Goal: Transaction & Acquisition: Purchase product/service

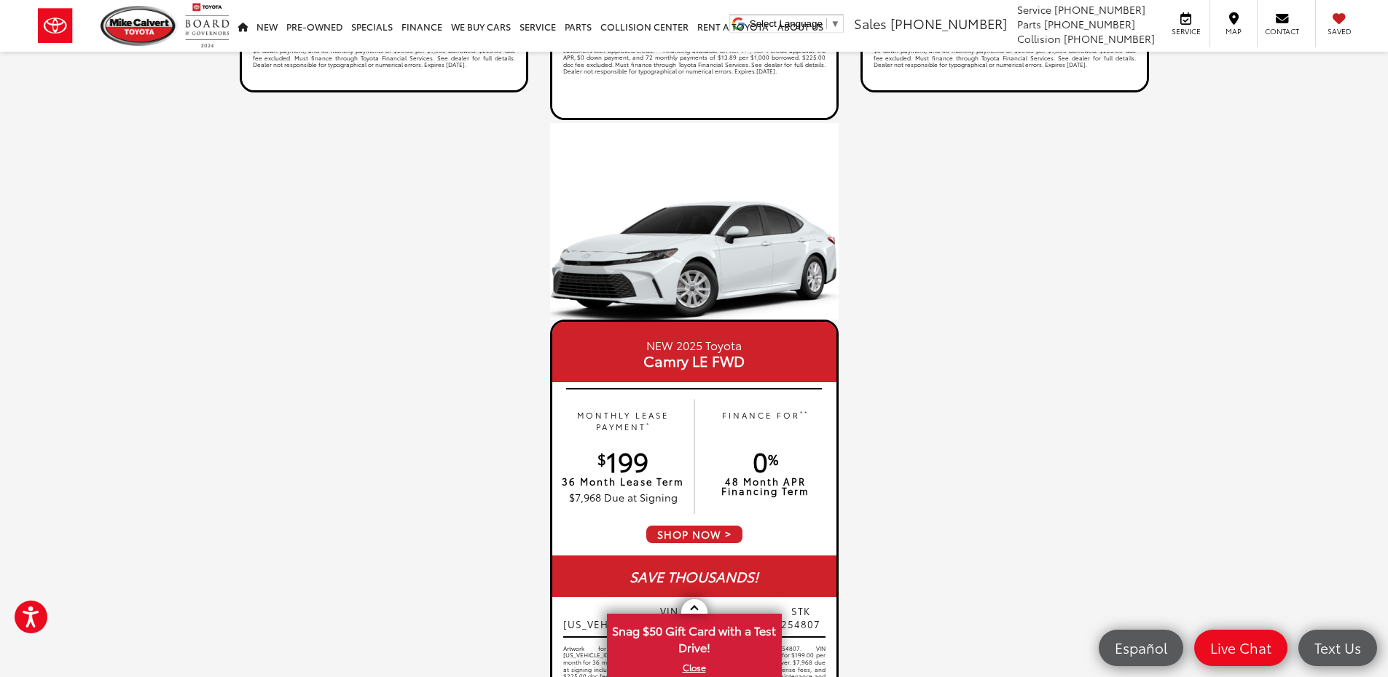
scroll to position [1240, 0]
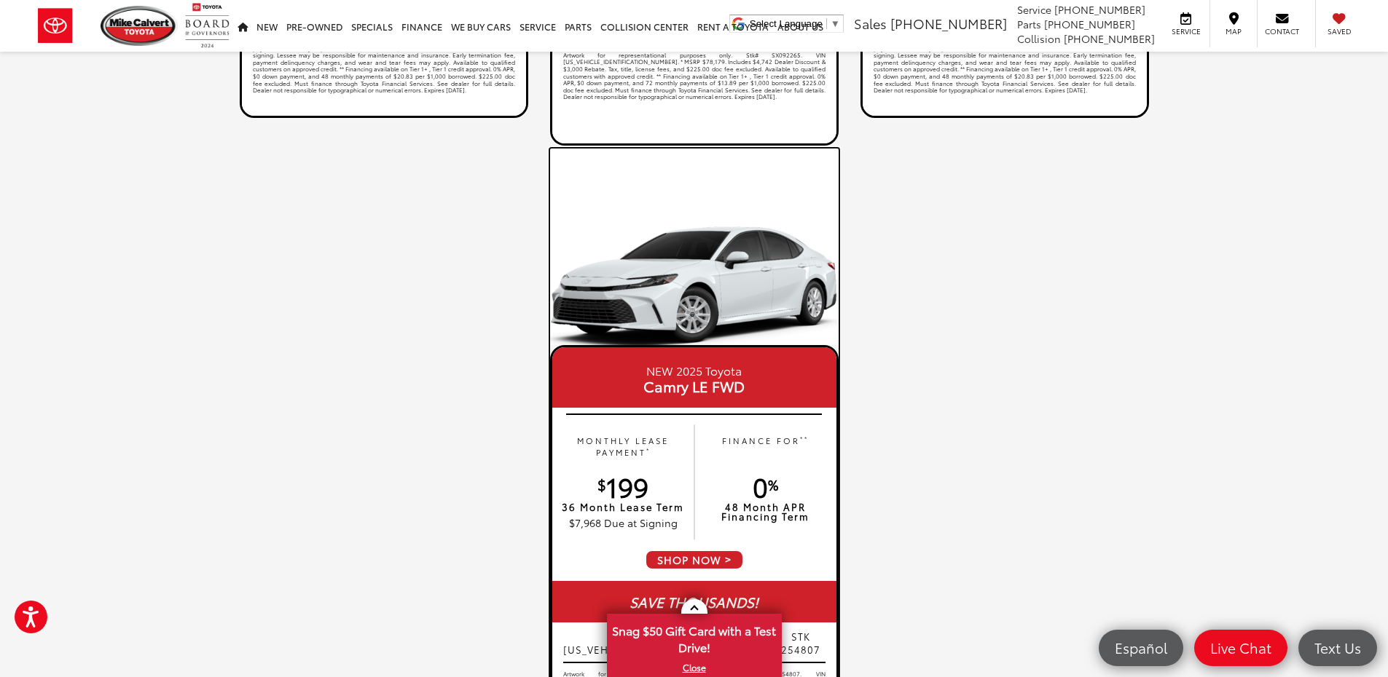
drag, startPoint x: 712, startPoint y: 558, endPoint x: 720, endPoint y: 540, distance: 18.9
click at [712, 559] on span "SHOP NOW" at bounding box center [694, 560] width 99 height 20
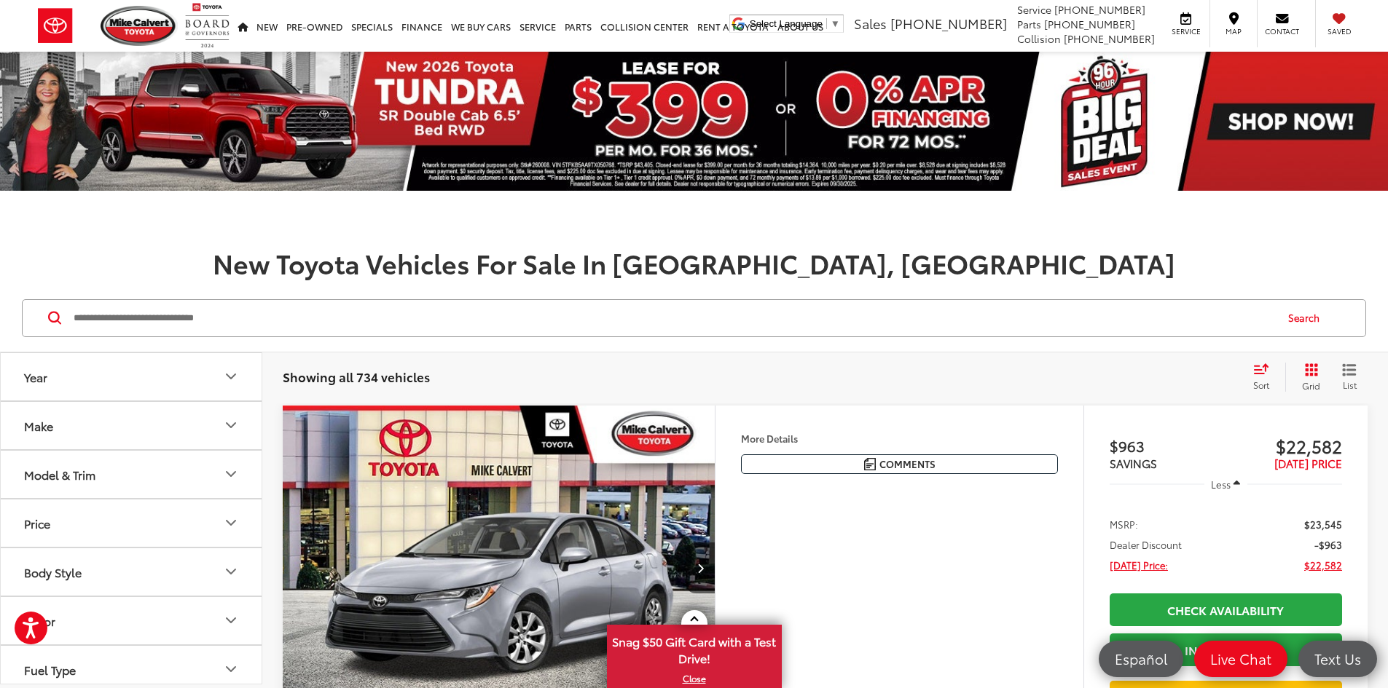
click at [238, 476] on icon "Model & Trim" at bounding box center [230, 473] width 17 height 17
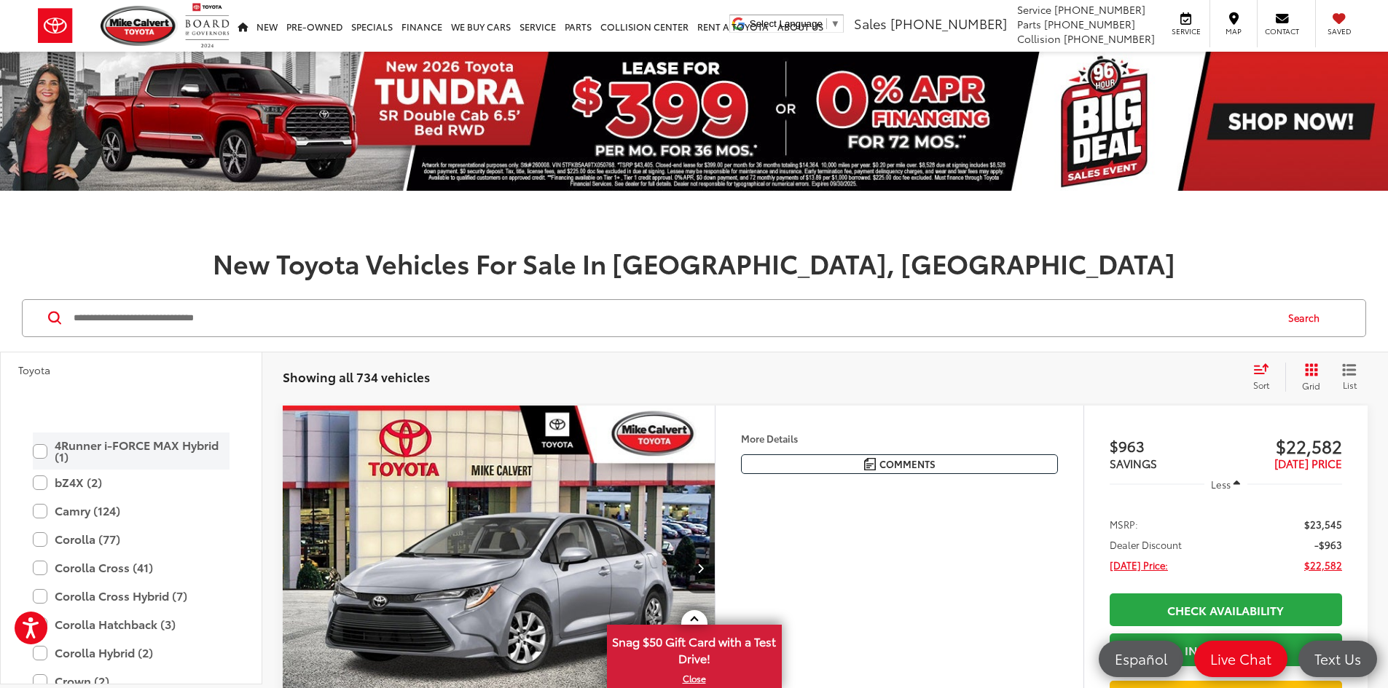
scroll to position [219, 0]
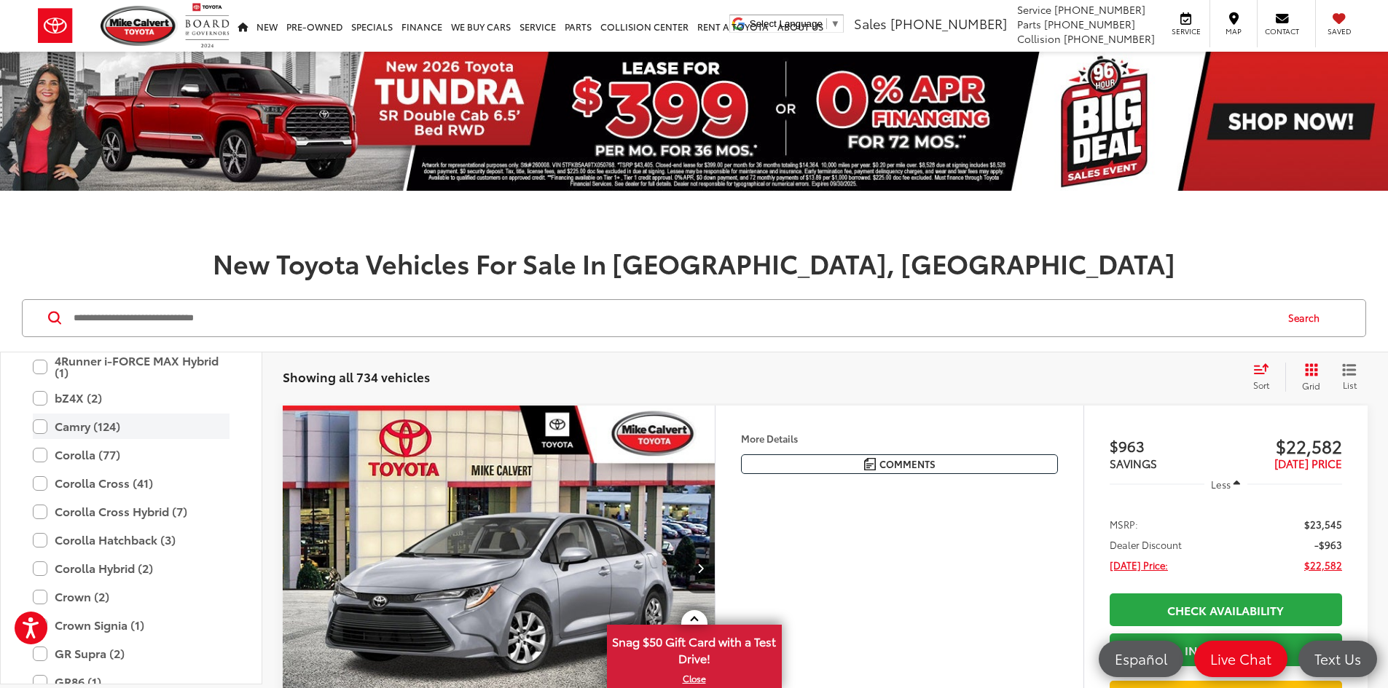
click at [114, 431] on label "Camry (124)" at bounding box center [131, 426] width 197 height 25
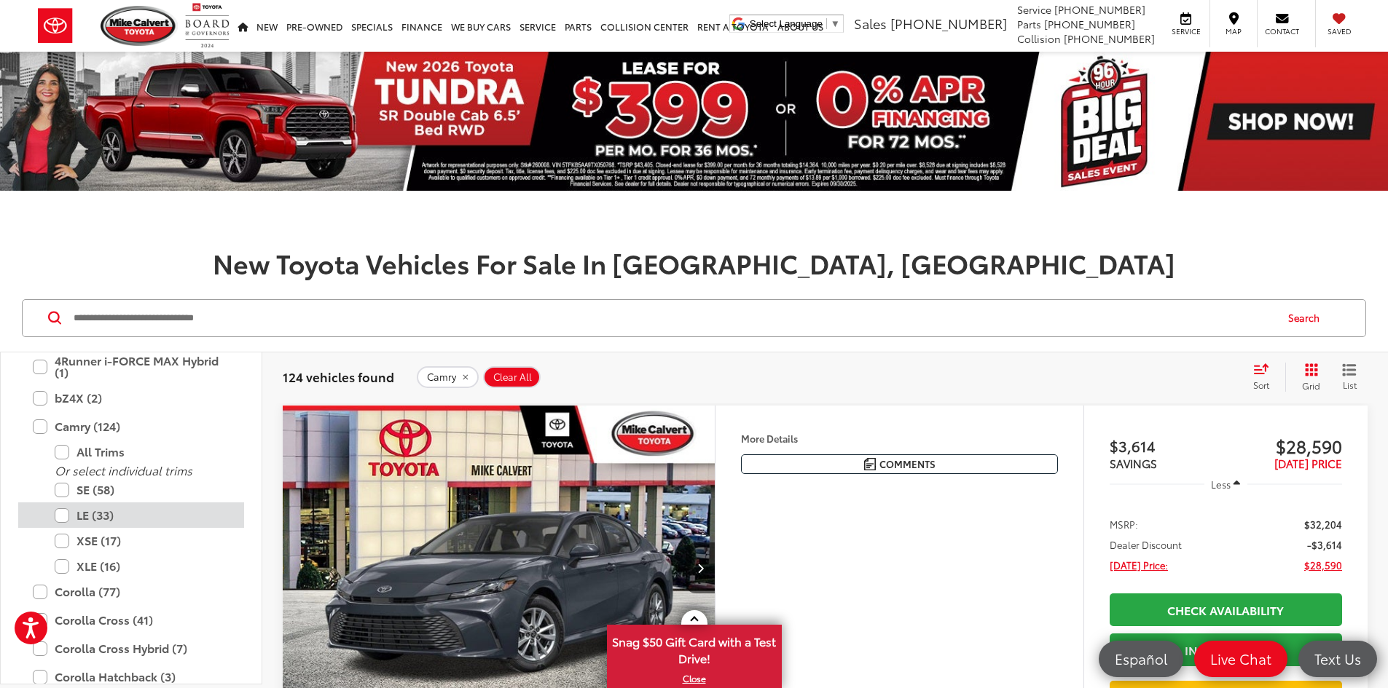
click at [114, 515] on label "LE (33)" at bounding box center [142, 515] width 175 height 25
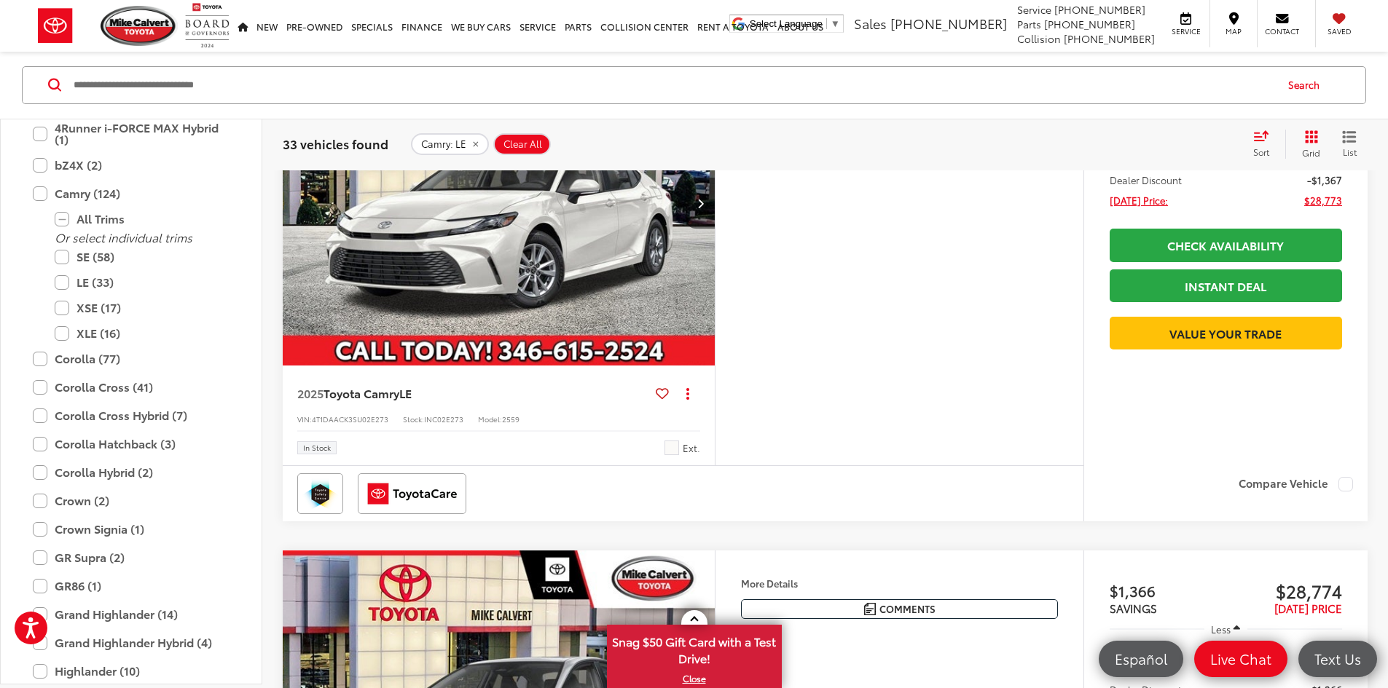
scroll to position [801, 0]
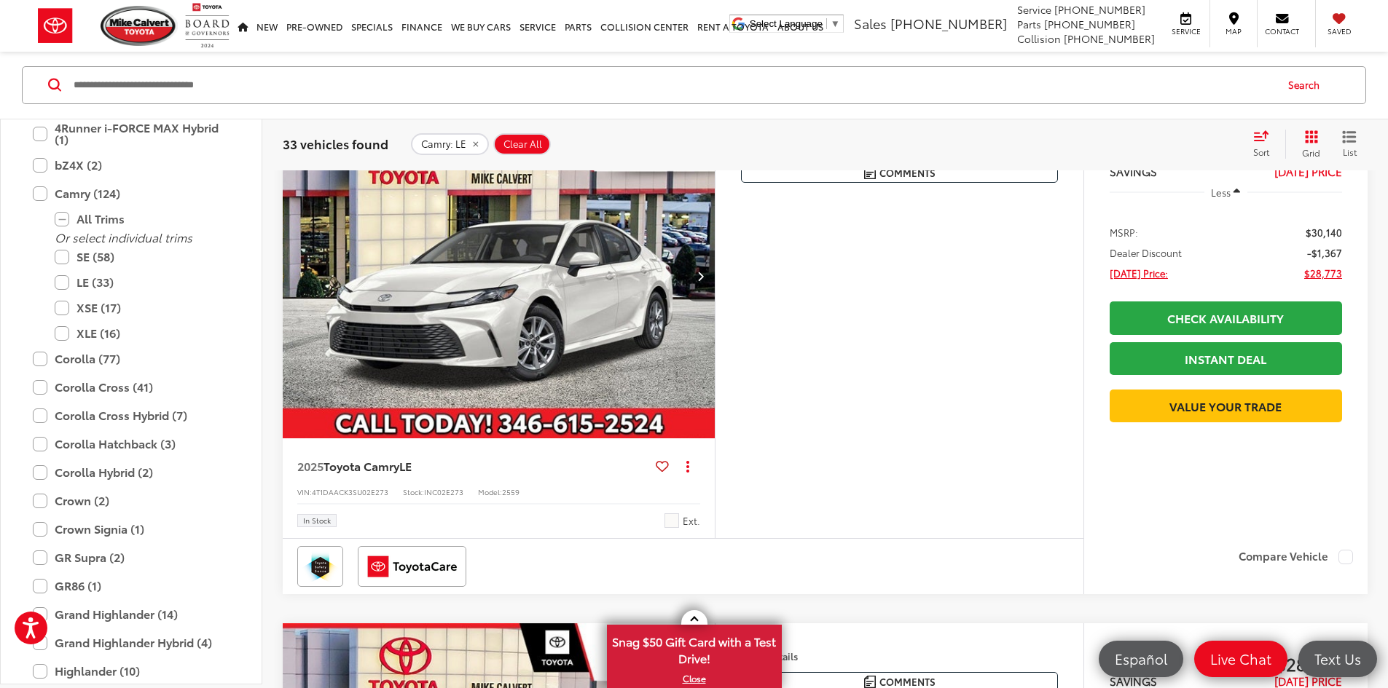
click at [704, 281] on icon "Next image" at bounding box center [700, 276] width 7 height 10
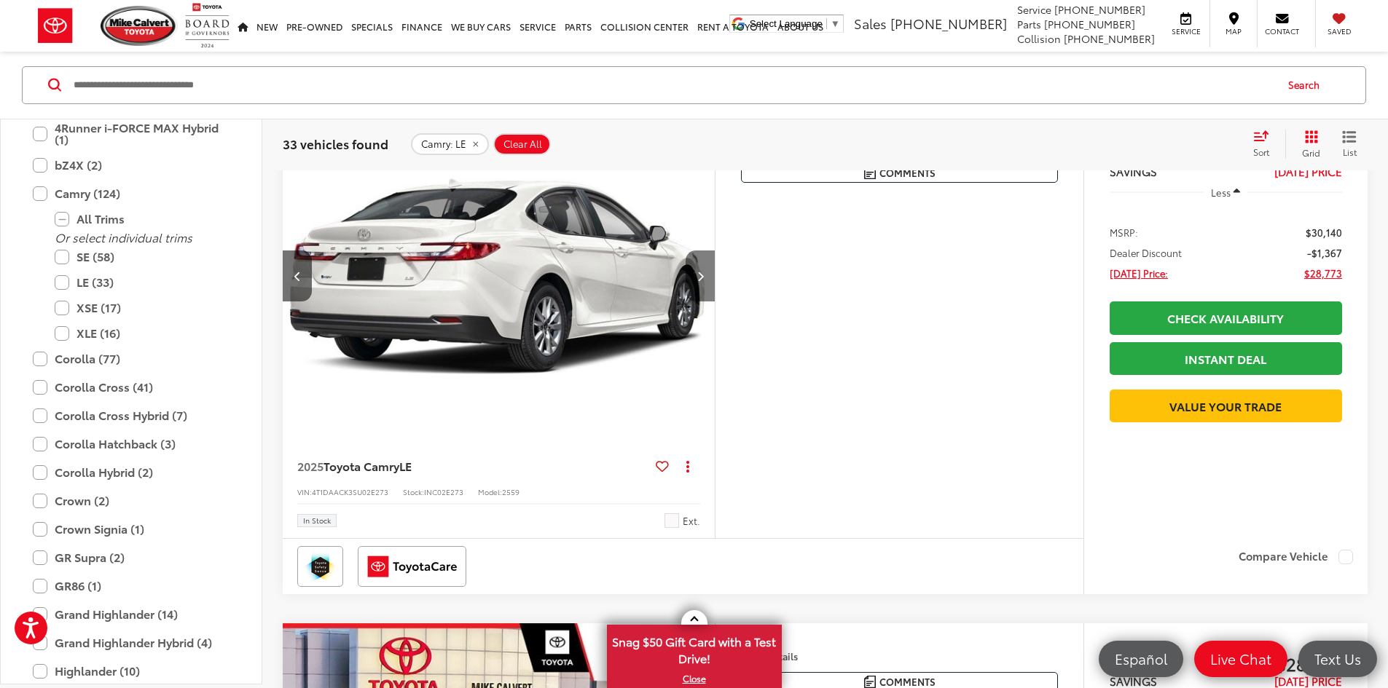
click at [704, 281] on icon "Next image" at bounding box center [700, 276] width 7 height 10
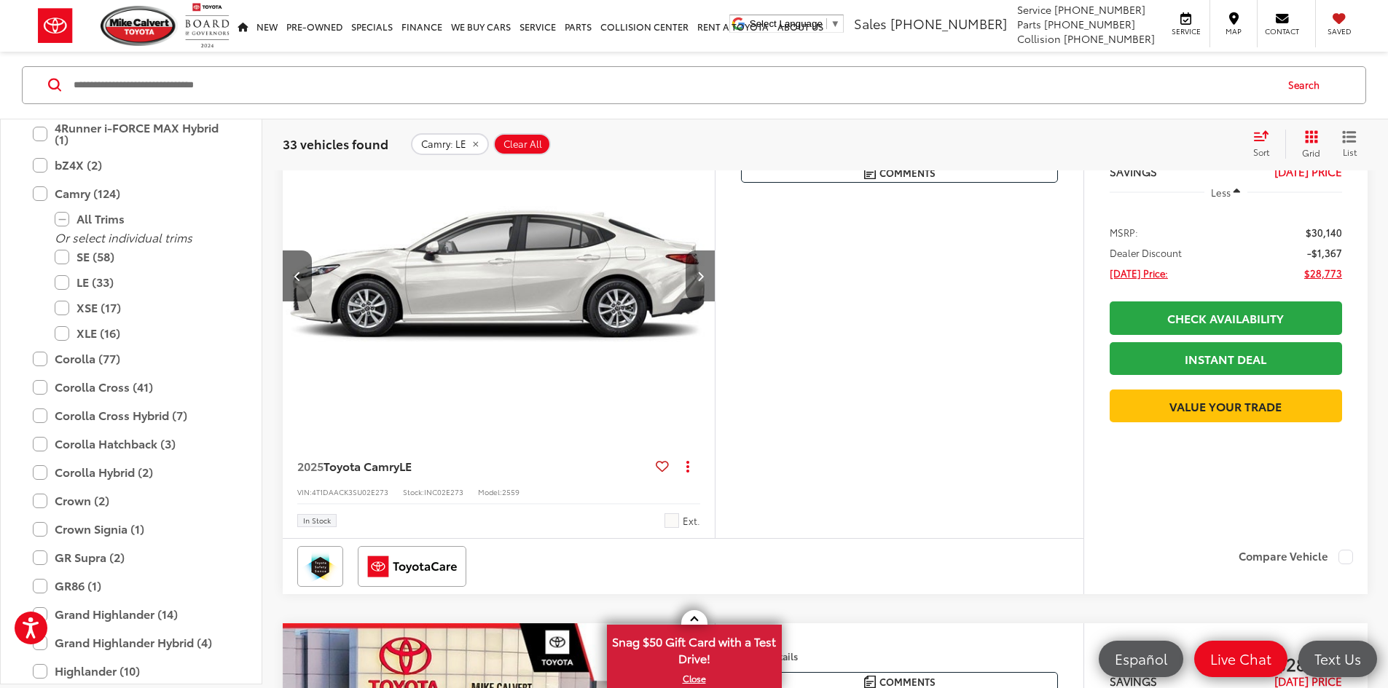
click at [704, 281] on icon "Next image" at bounding box center [700, 276] width 7 height 10
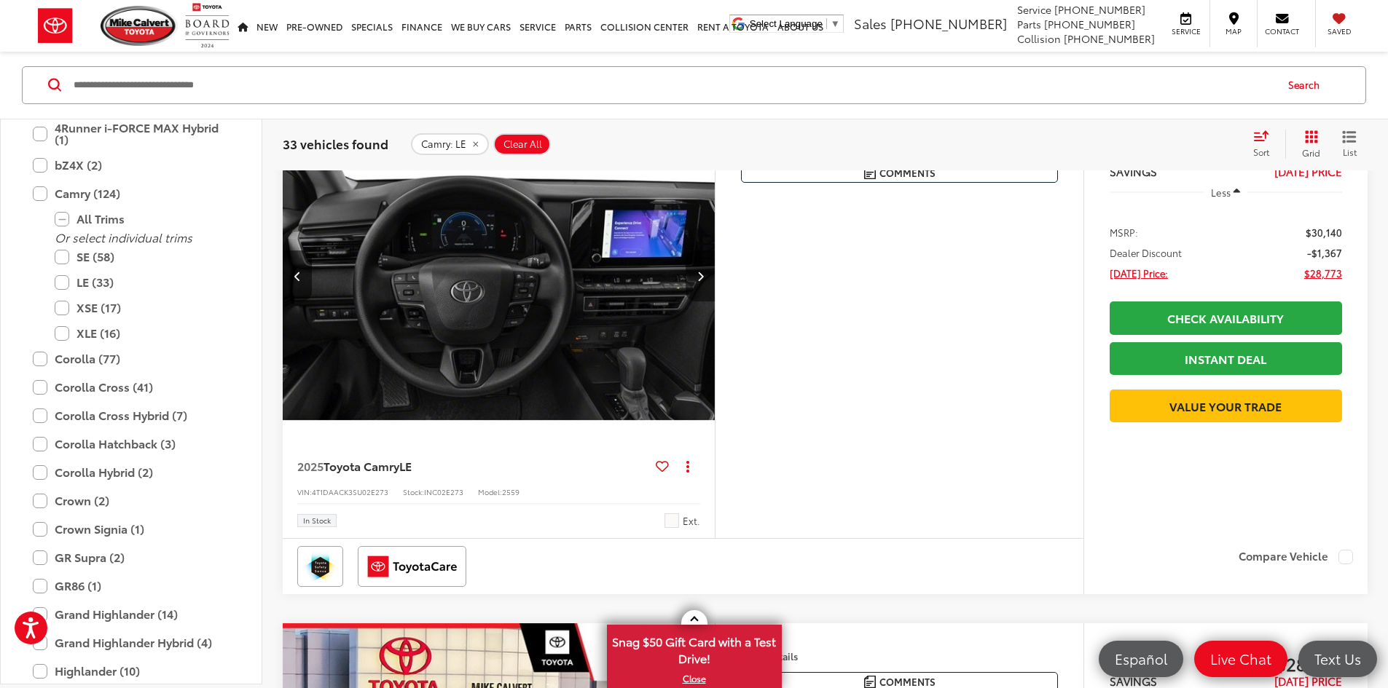
click at [704, 281] on icon "Next image" at bounding box center [700, 276] width 7 height 10
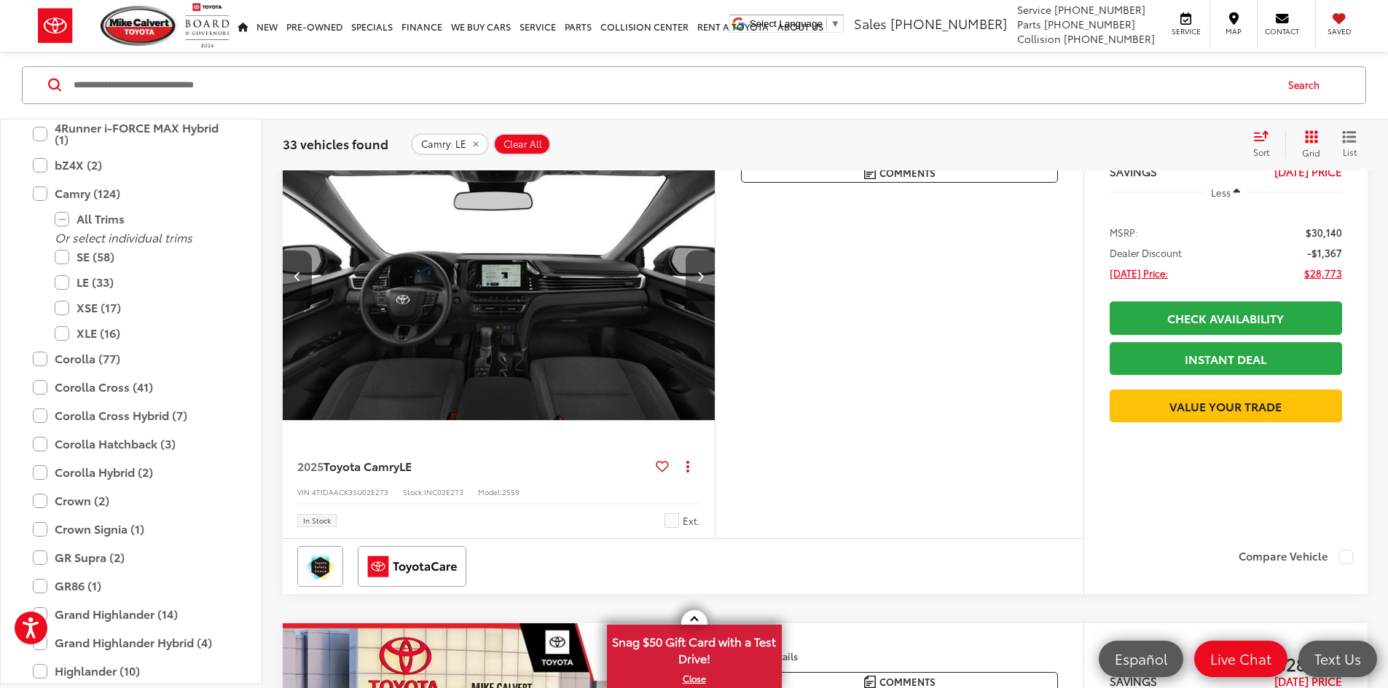
click at [704, 281] on icon "Next image" at bounding box center [700, 276] width 7 height 10
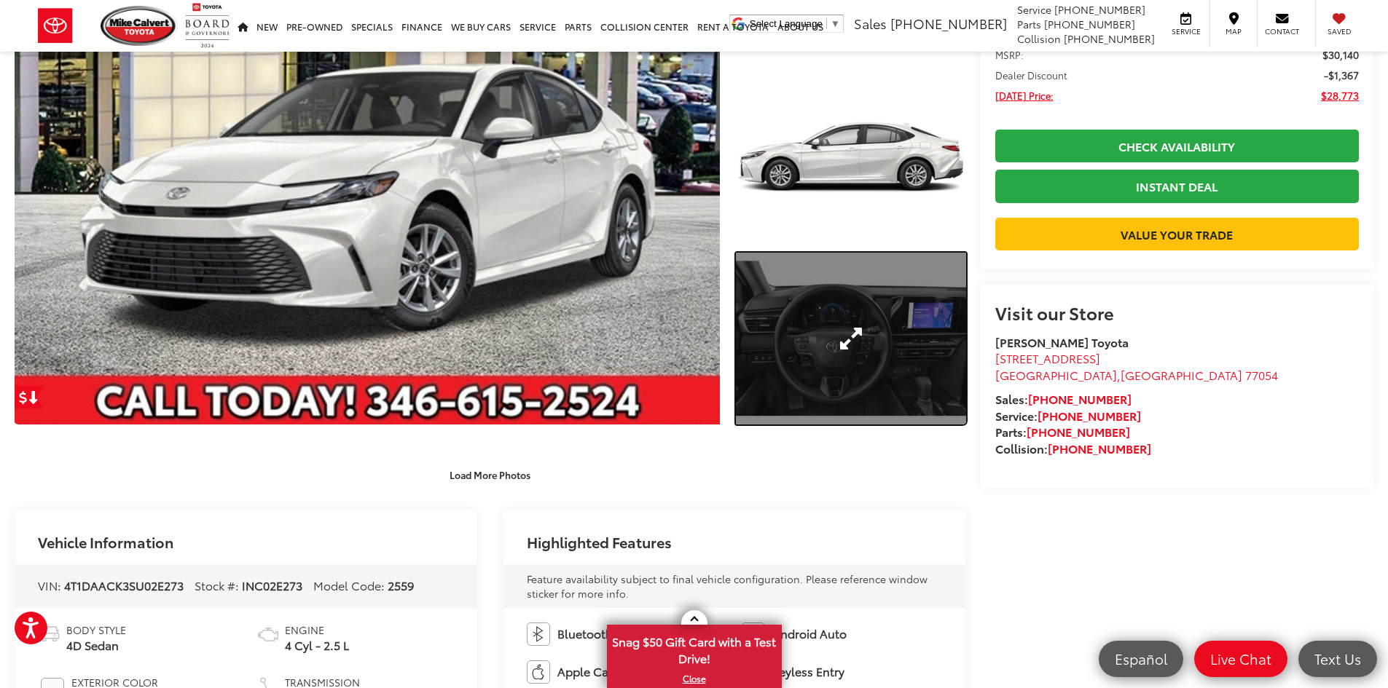
click at [860, 372] on link "Expand Photo 3" at bounding box center [851, 339] width 230 height 173
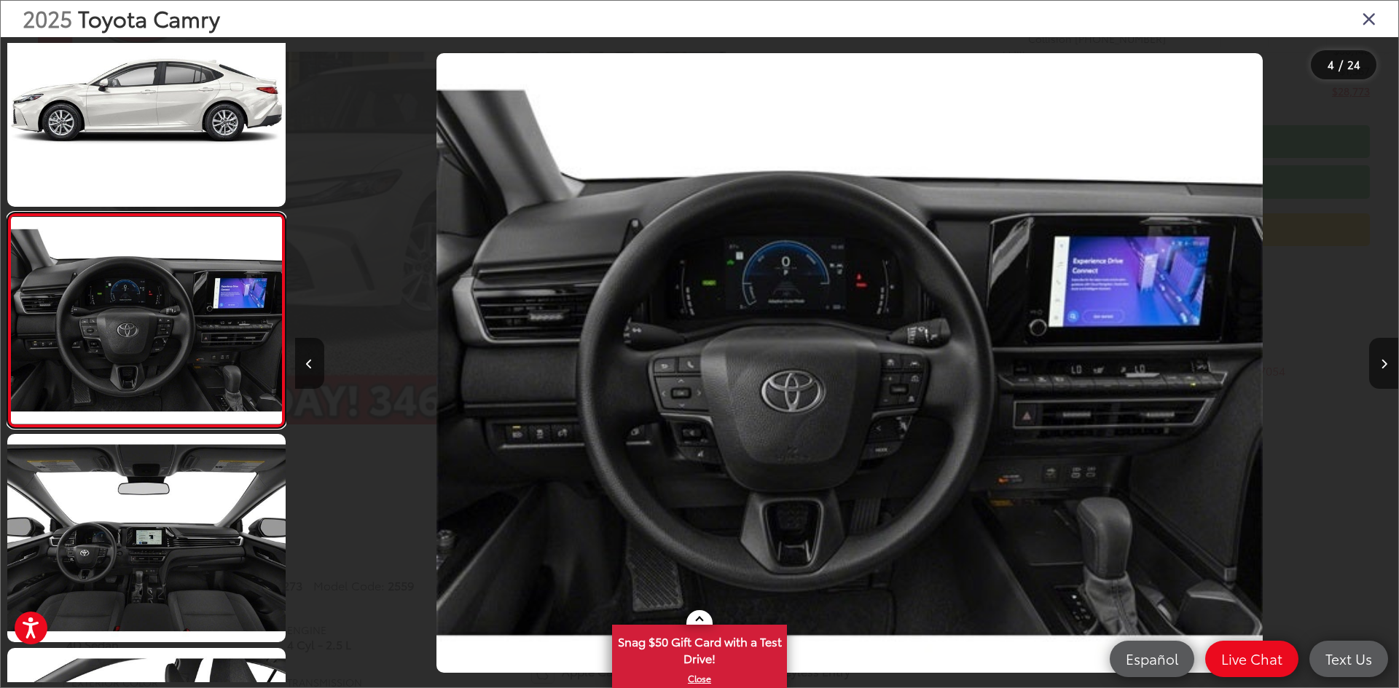
scroll to position [0, 3309]
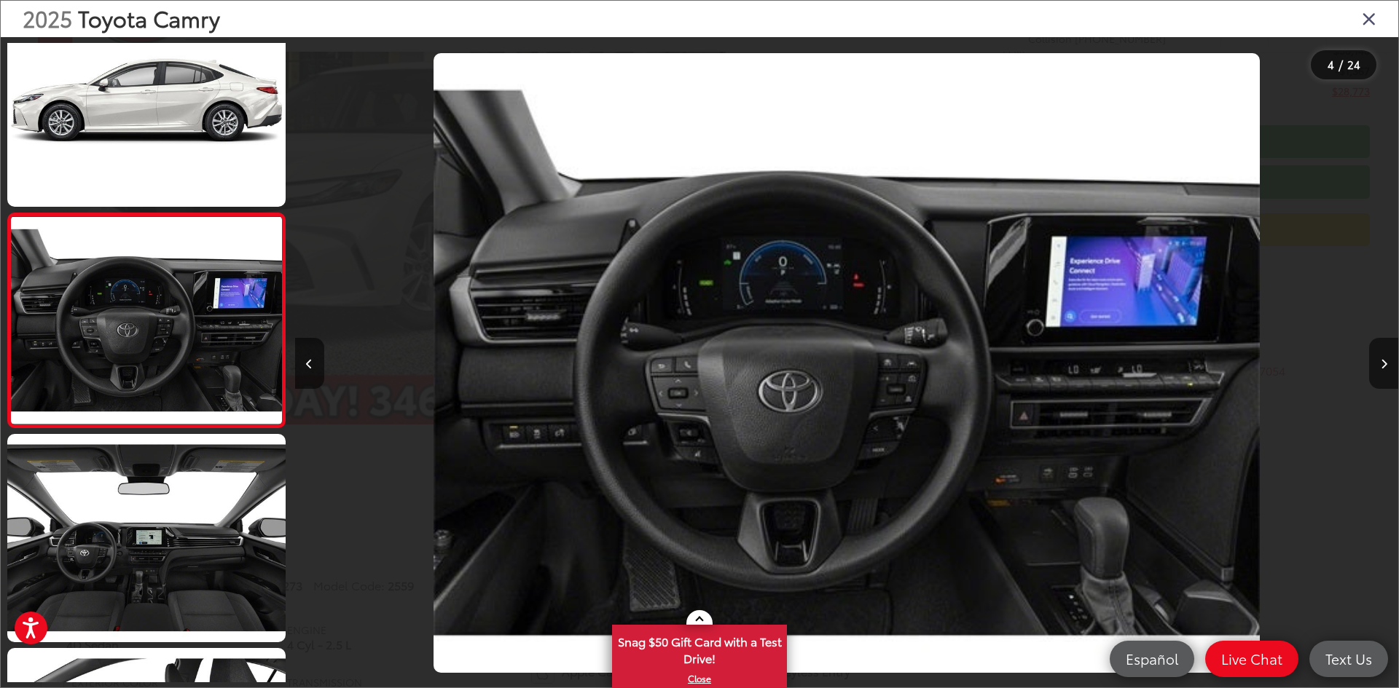
click at [1362, 23] on icon "Close gallery" at bounding box center [1368, 18] width 15 height 19
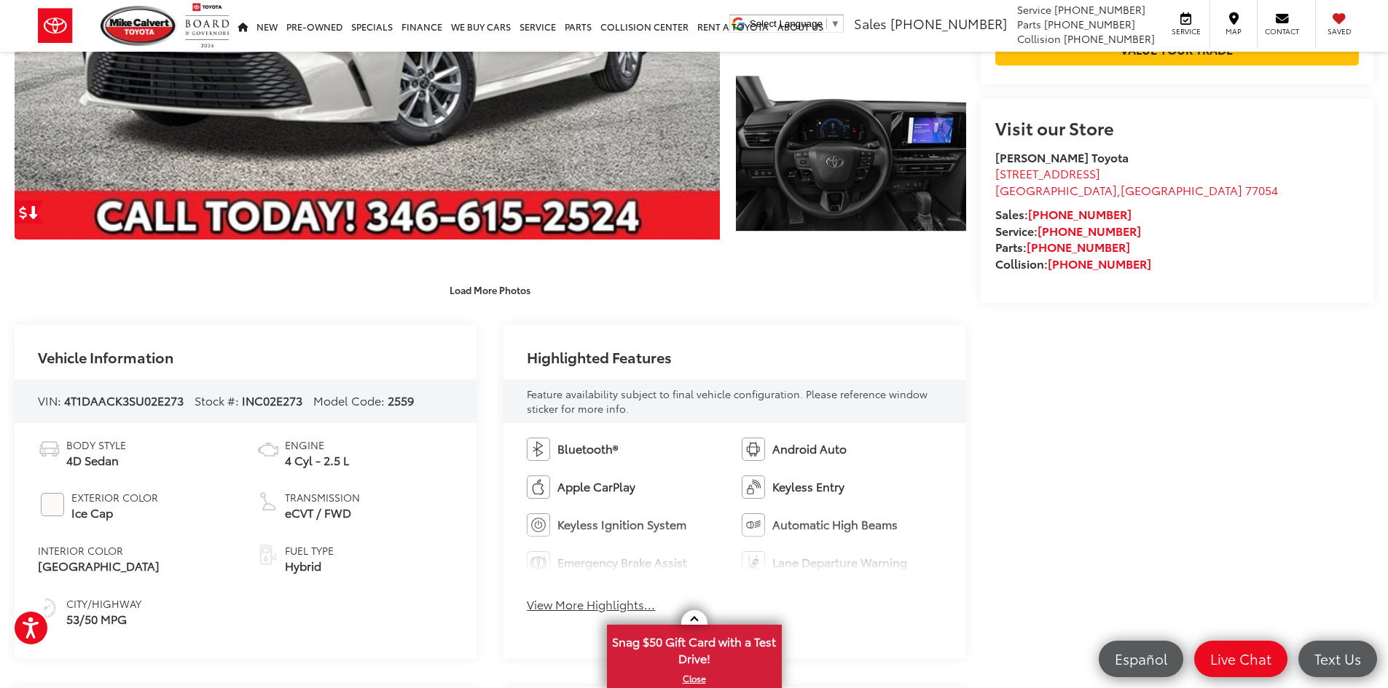
scroll to position [332, 0]
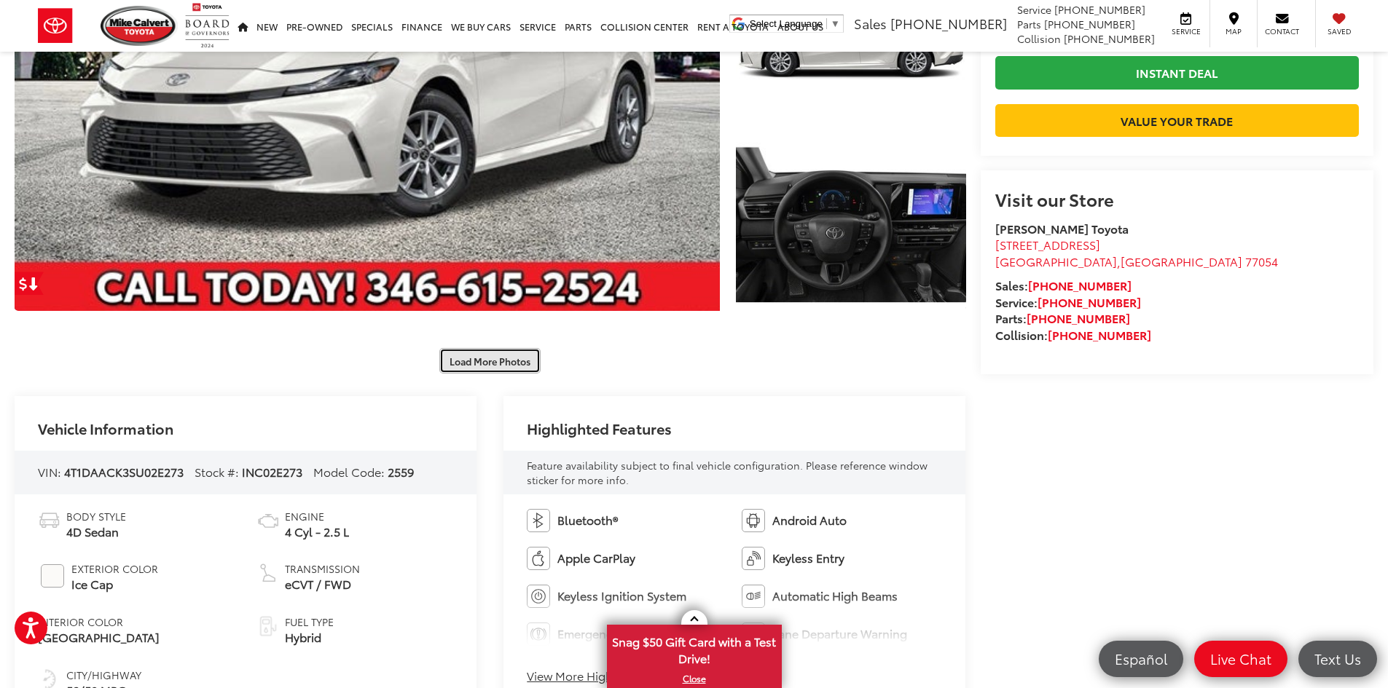
click at [516, 361] on button "Load More Photos" at bounding box center [489, 360] width 101 height 25
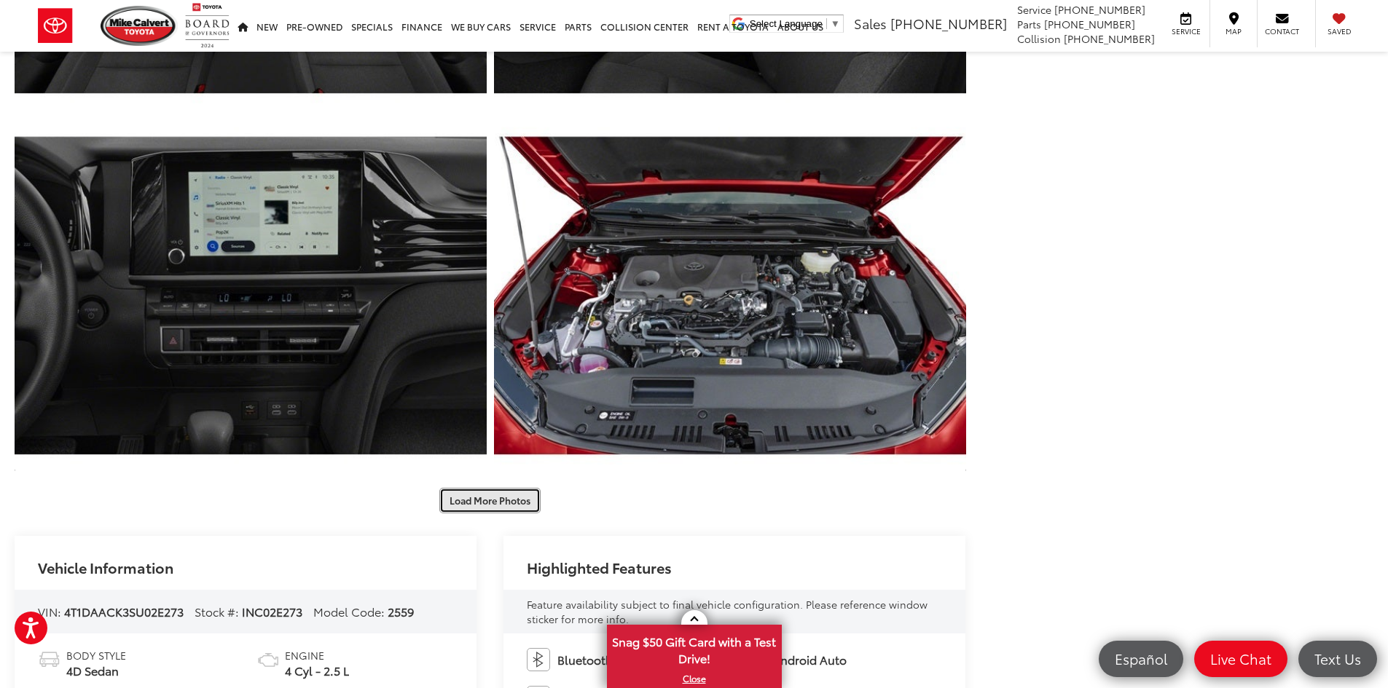
scroll to position [988, 0]
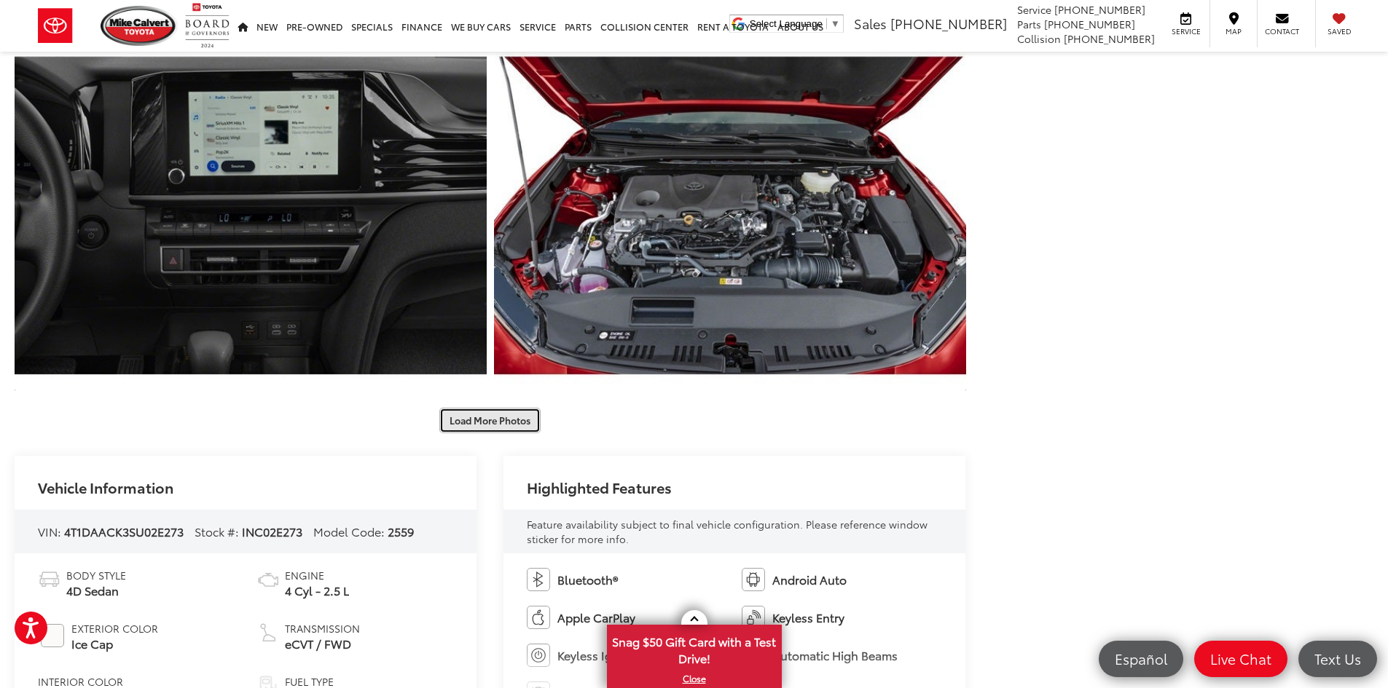
click at [490, 422] on button "Load More Photos" at bounding box center [489, 420] width 101 height 25
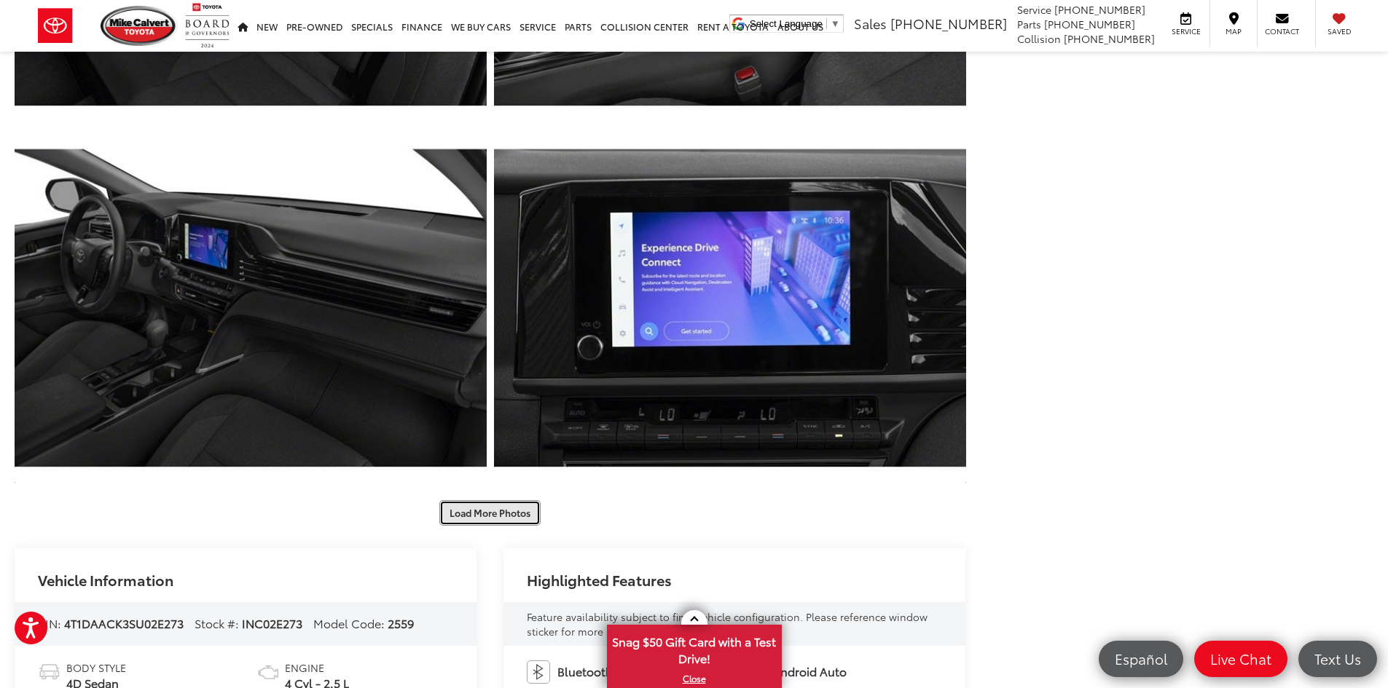
scroll to position [1643, 0]
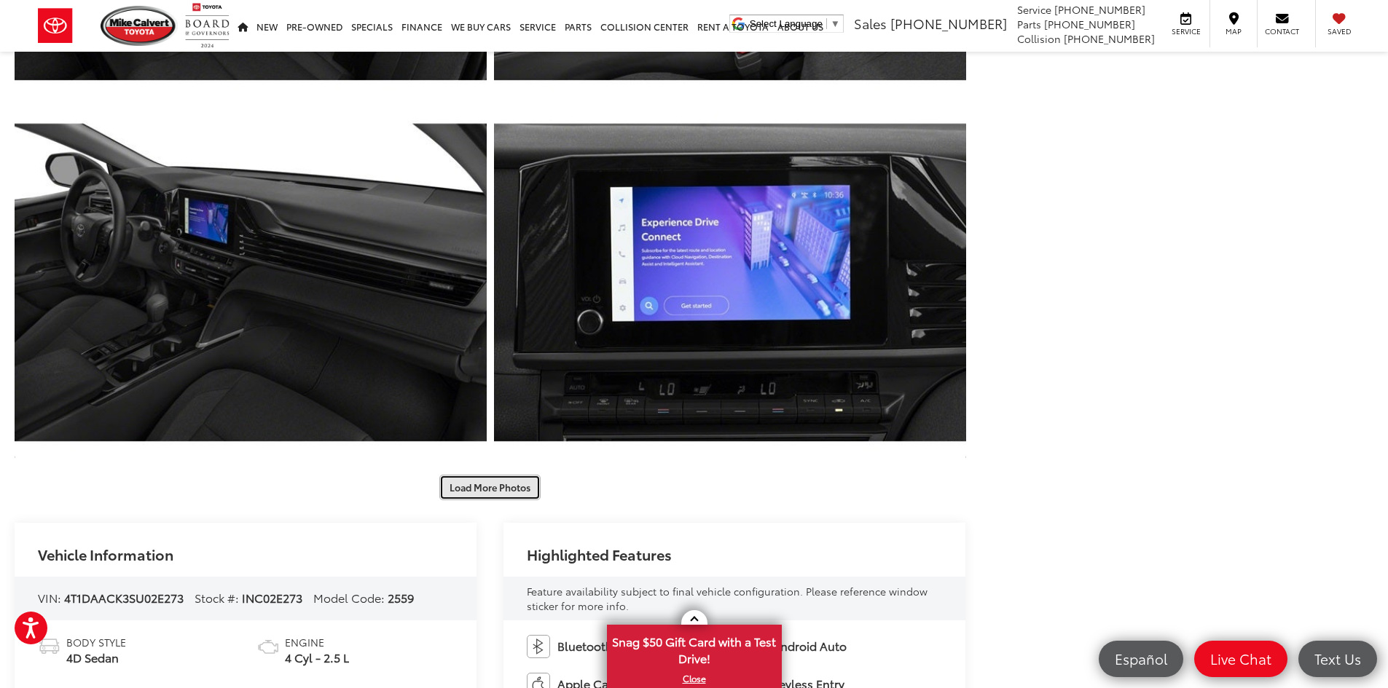
click at [491, 482] on button "Load More Photos" at bounding box center [489, 487] width 101 height 25
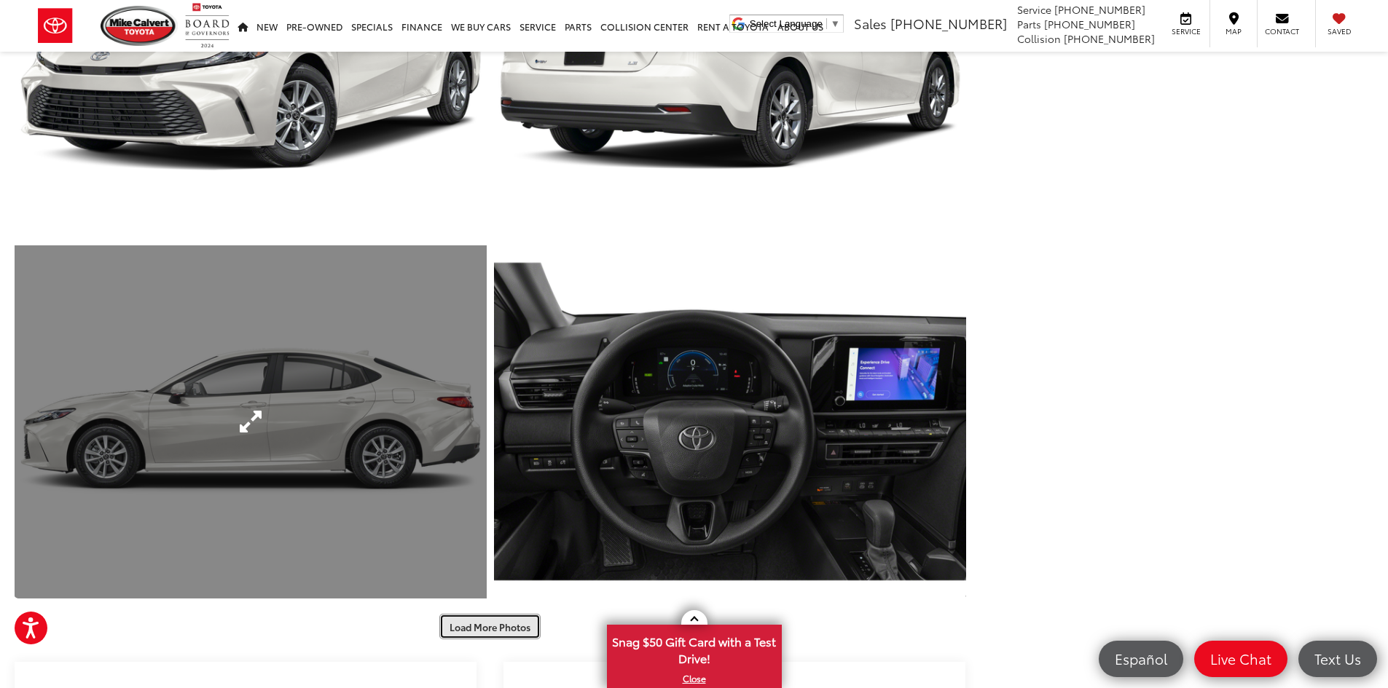
scroll to position [2372, 0]
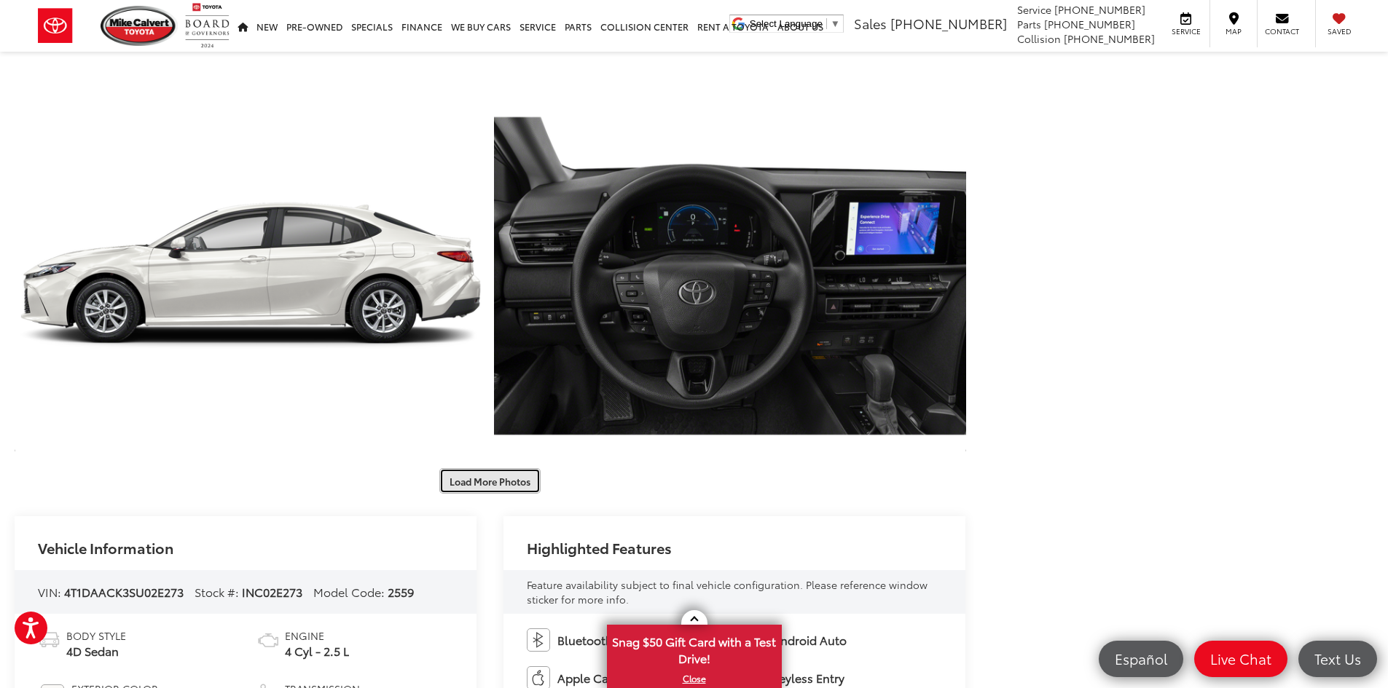
click at [481, 478] on button "Load More Photos" at bounding box center [489, 480] width 101 height 25
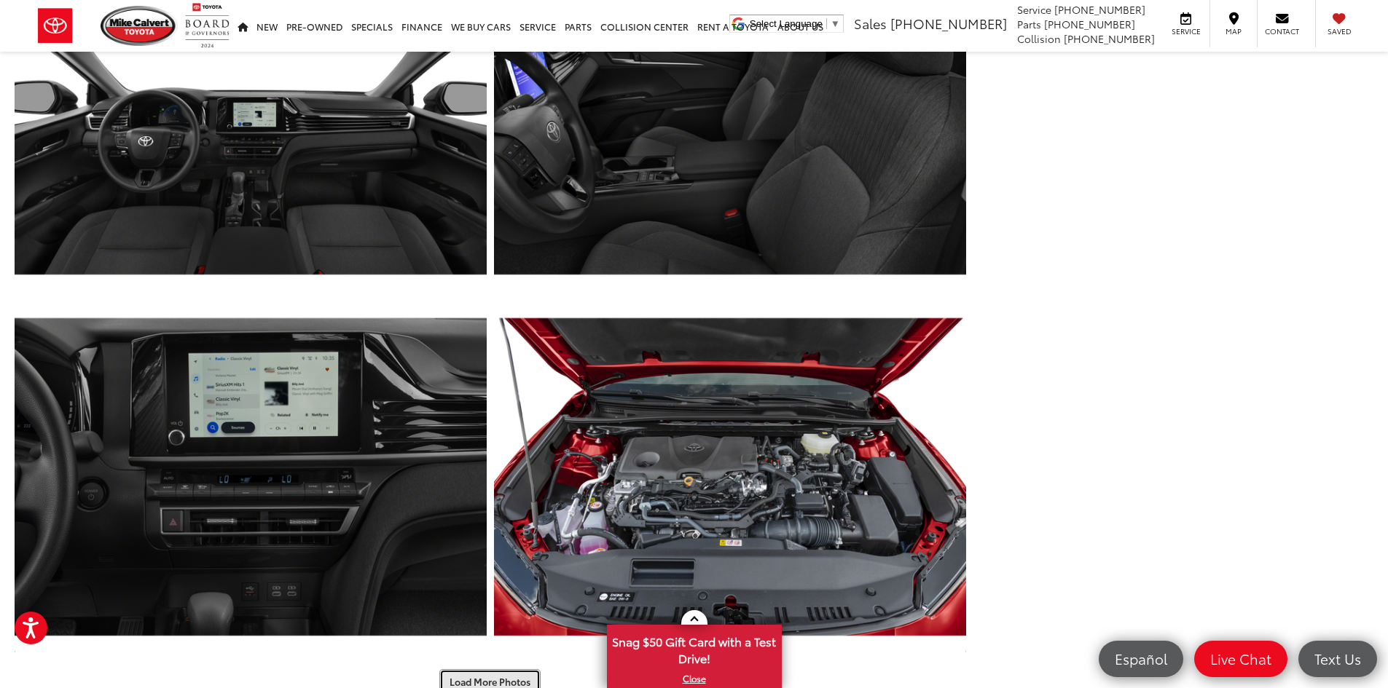
scroll to position [3246, 0]
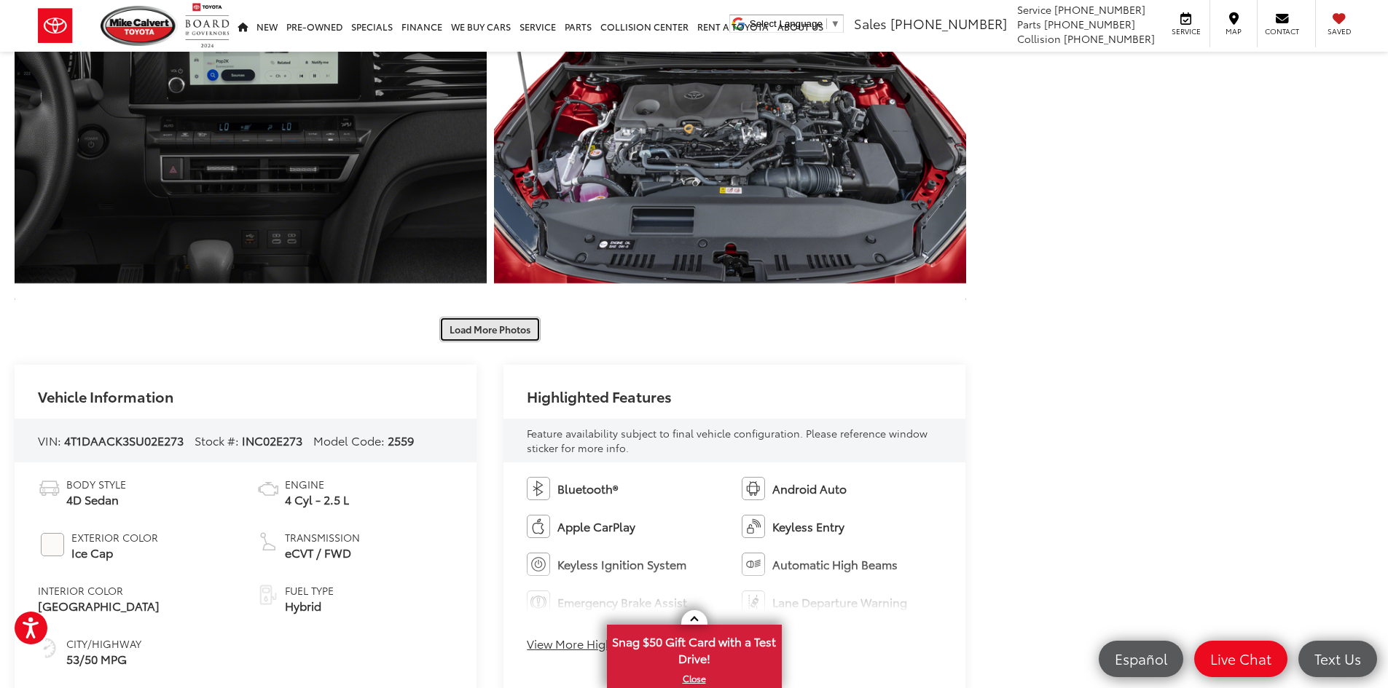
click at [473, 325] on button "Load More Photos" at bounding box center [489, 329] width 101 height 25
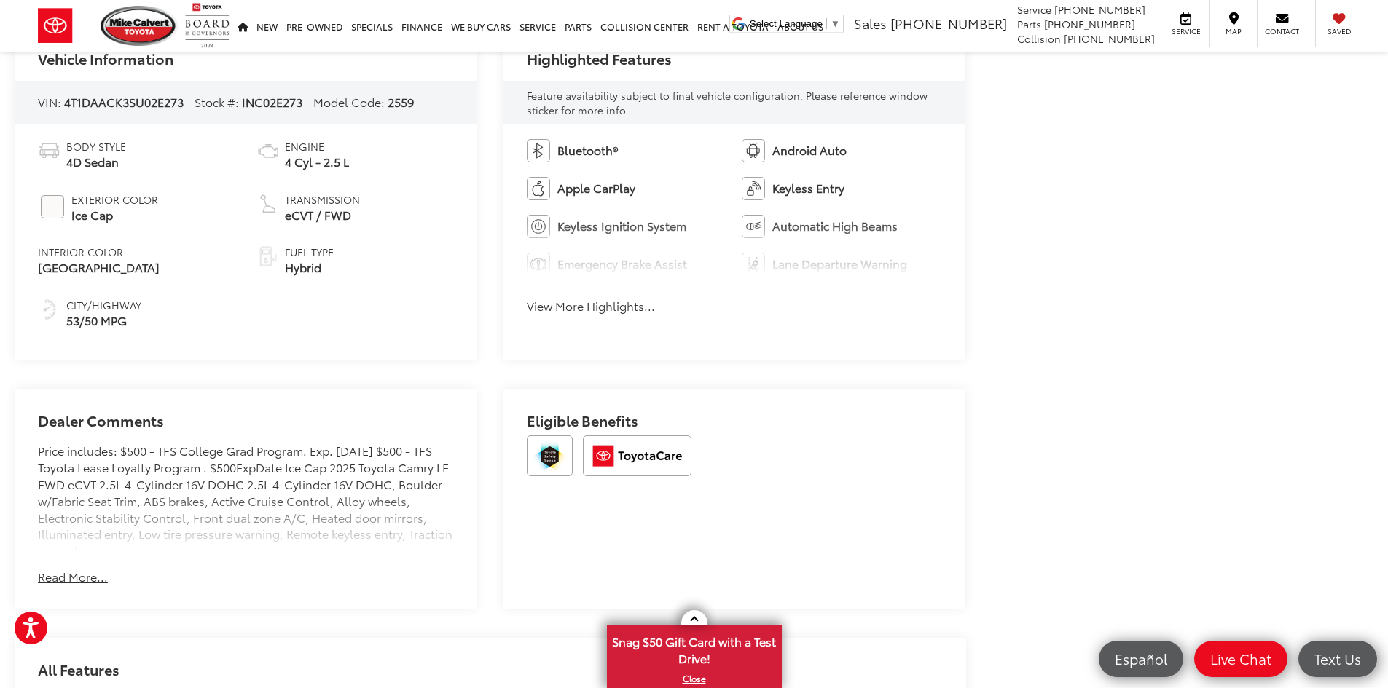
scroll to position [4411, 0]
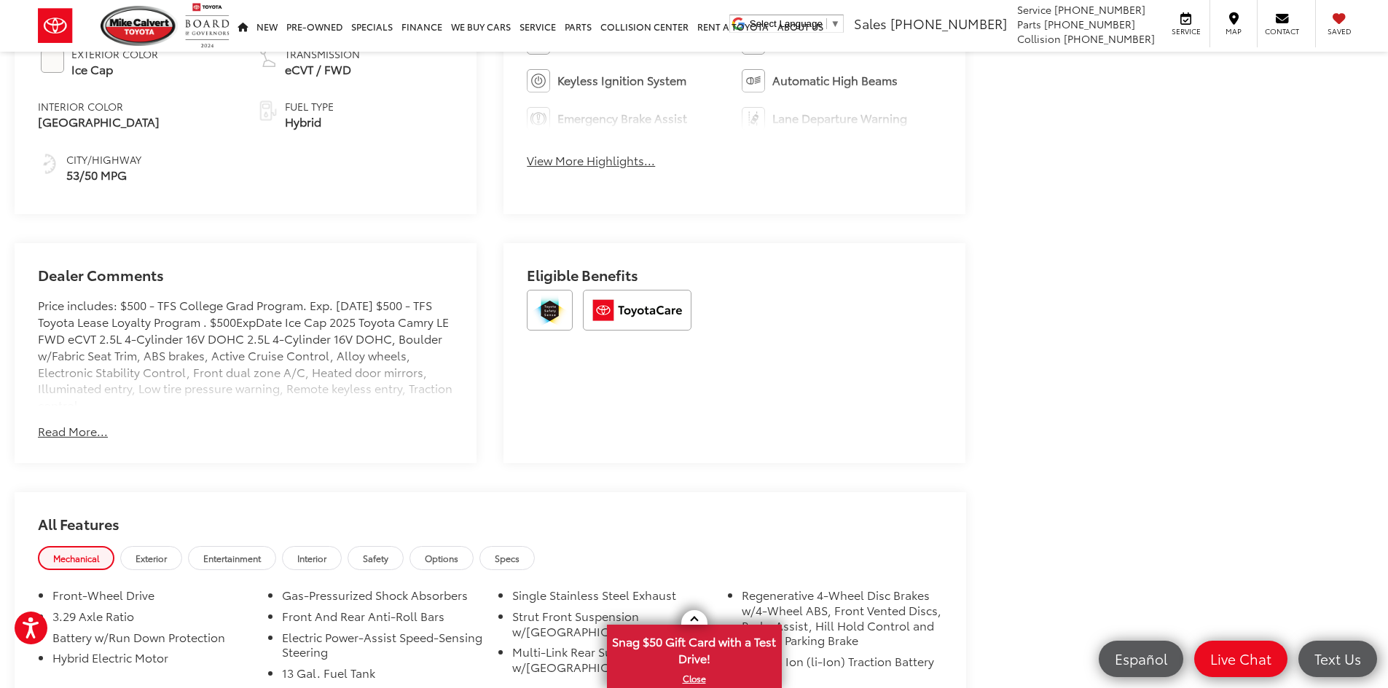
click at [68, 425] on button "Read More..." at bounding box center [73, 431] width 70 height 17
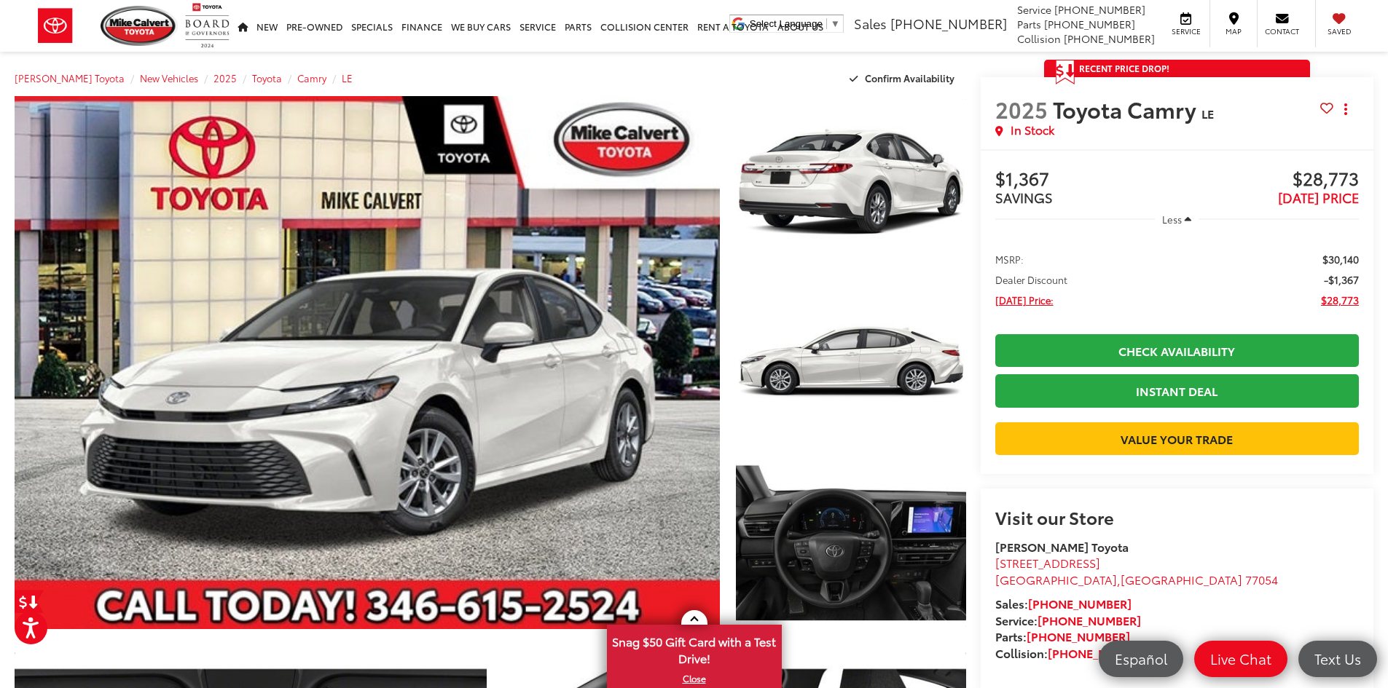
scroll to position [0, 0]
